Goal: Find specific page/section

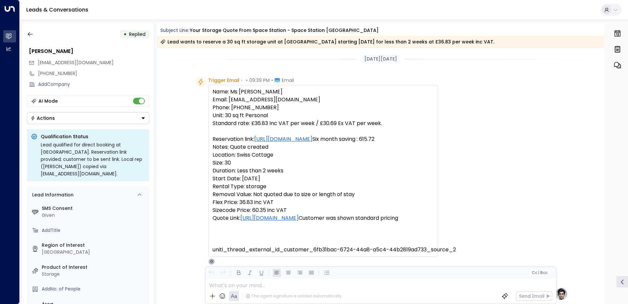
scroll to position [134, 0]
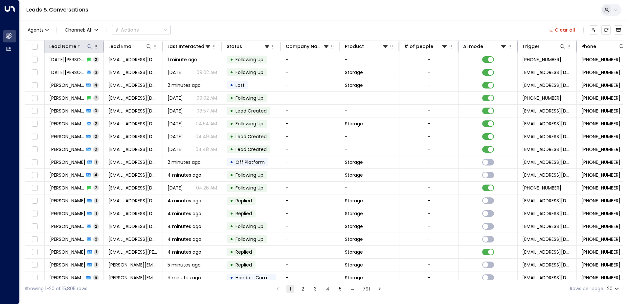
click at [90, 44] on icon at bounding box center [89, 46] width 5 height 5
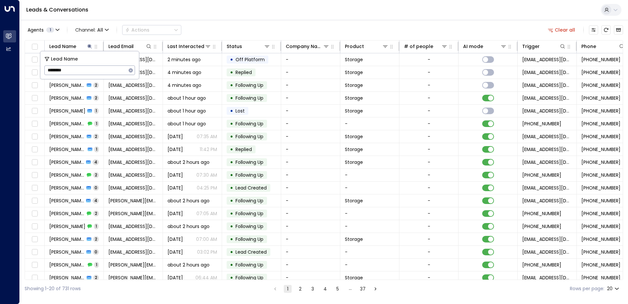
type input "*********"
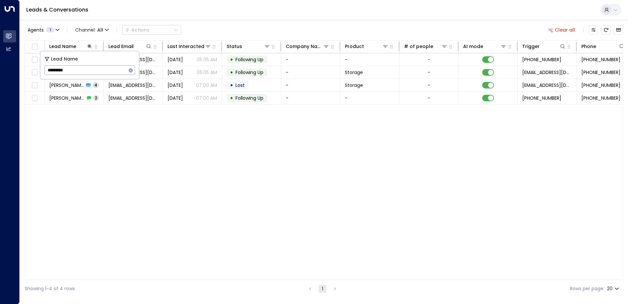
click at [173, 151] on div "Lead Name Lead Email Last Interacted Status Company Name Product # of people AI…" at bounding box center [324, 159] width 599 height 239
